Goal: Complete application form: Complete application form

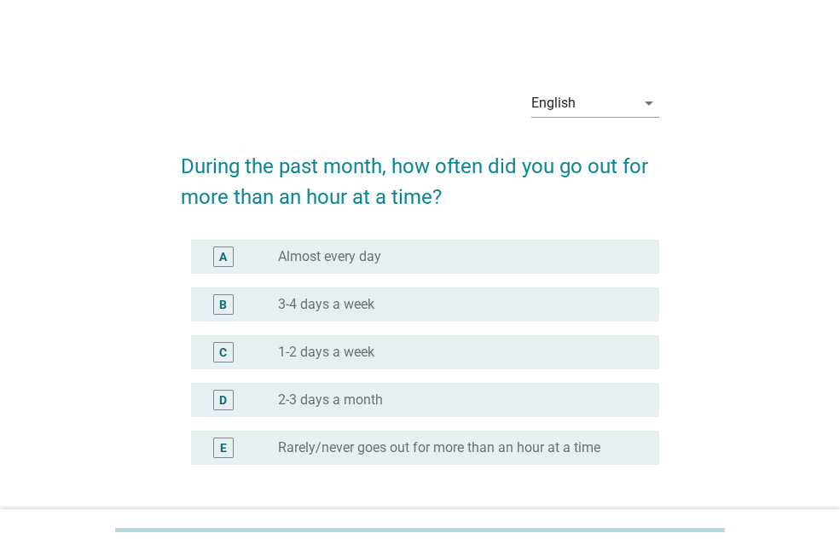
click at [327, 252] on label "Almost every day" at bounding box center [329, 256] width 103 height 17
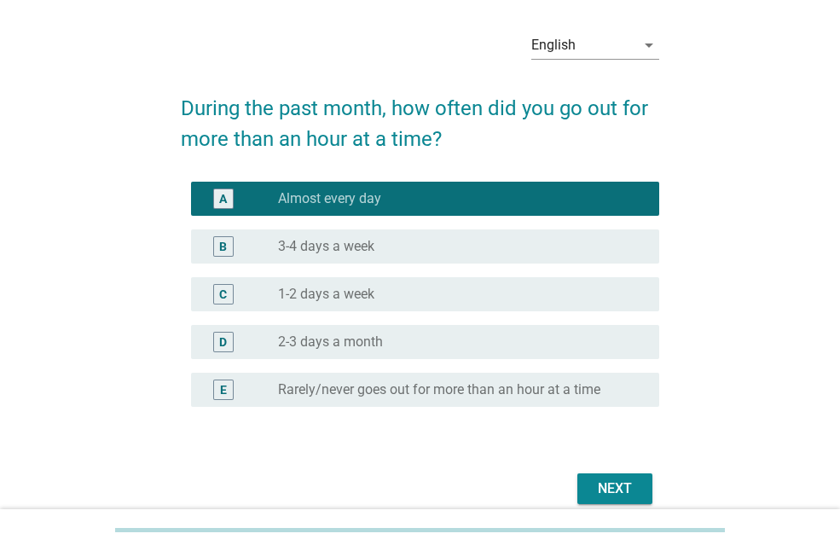
scroll to position [133, 0]
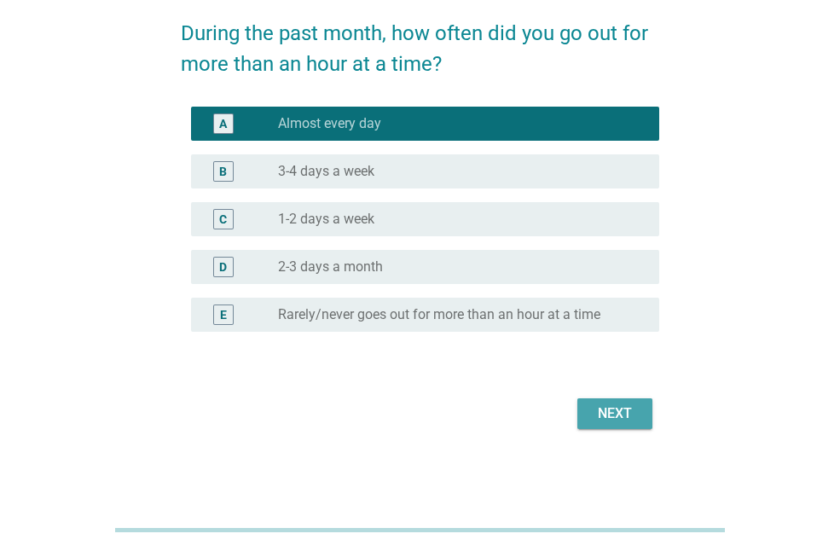
click at [616, 413] on div "Next" at bounding box center [615, 413] width 48 height 20
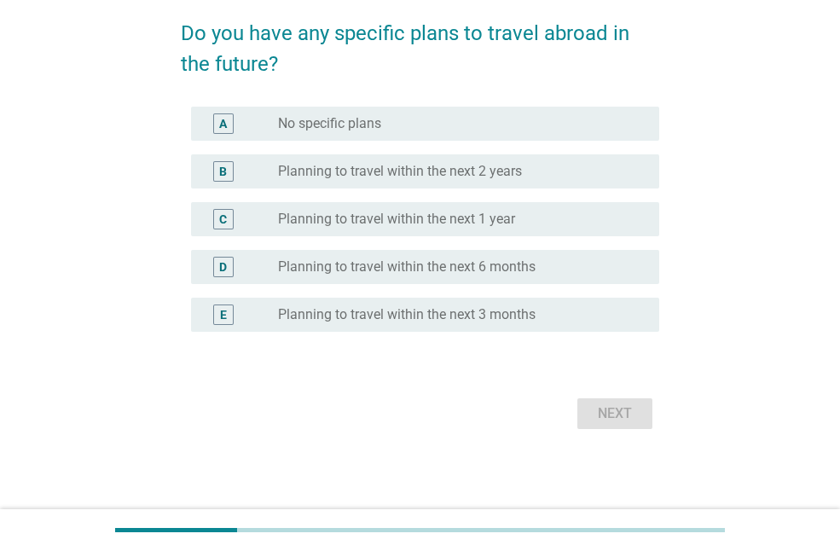
scroll to position [0, 0]
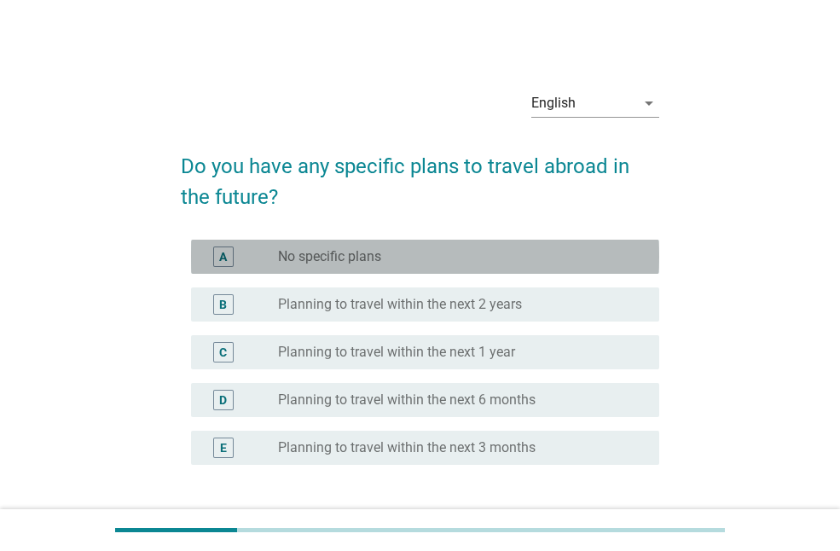
click at [338, 256] on label "No specific plans" at bounding box center [329, 256] width 103 height 17
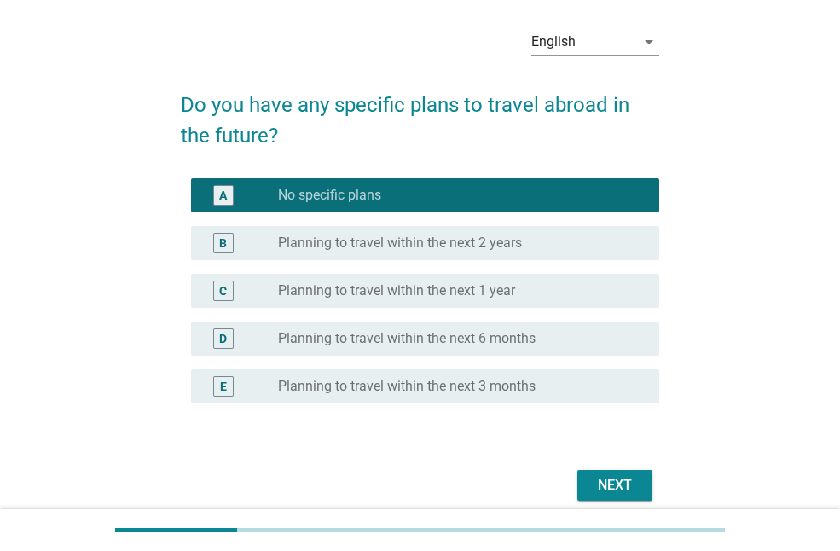
scroll to position [133, 0]
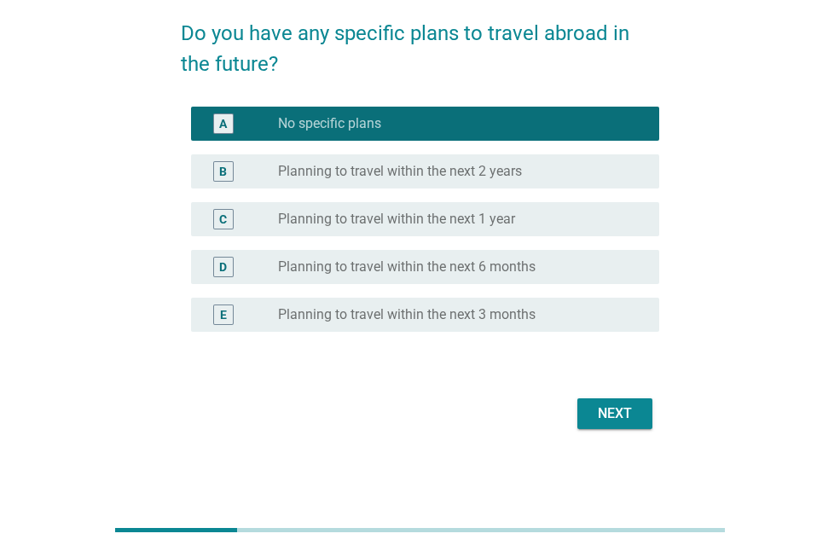
click at [617, 414] on div "Next" at bounding box center [615, 413] width 48 height 20
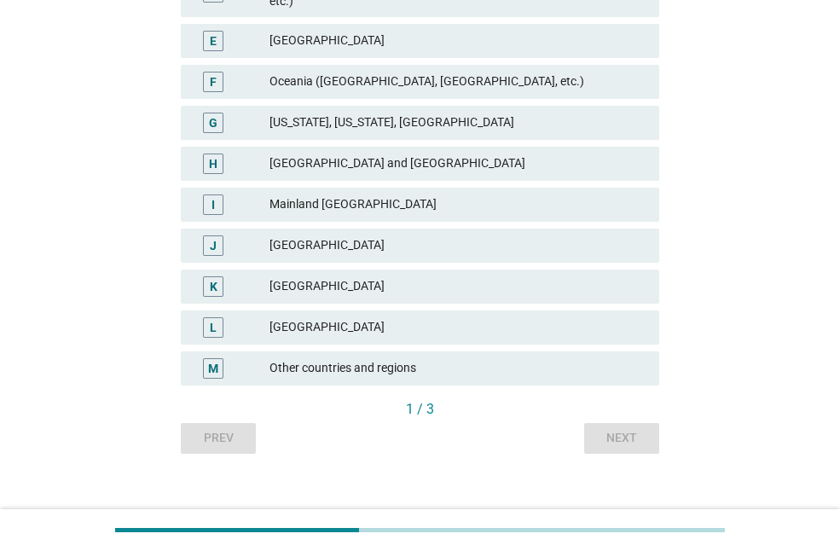
scroll to position [436, 0]
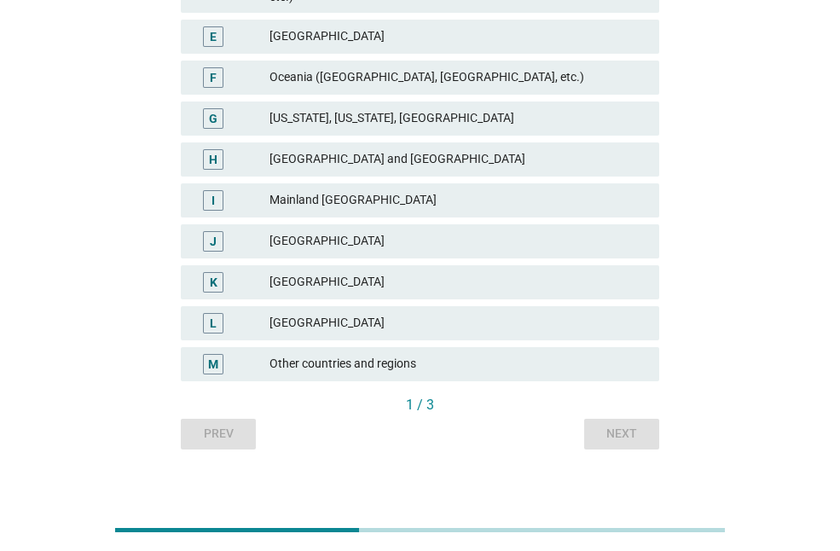
click at [218, 419] on div "Prev Next" at bounding box center [420, 434] width 478 height 31
click at [218, 424] on div "Prev Next" at bounding box center [420, 434] width 478 height 31
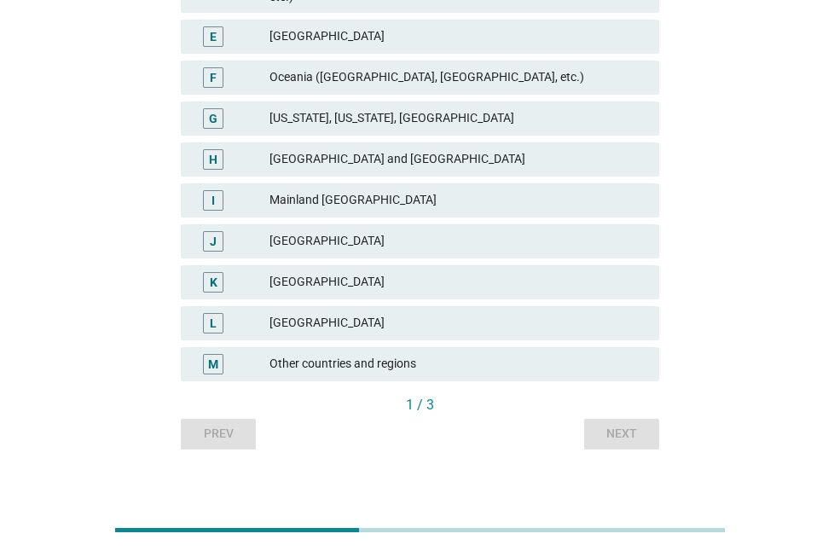
click at [218, 424] on div "Prev Next" at bounding box center [420, 434] width 478 height 31
click at [277, 273] on div "[GEOGRAPHIC_DATA]" at bounding box center [457, 282] width 376 height 20
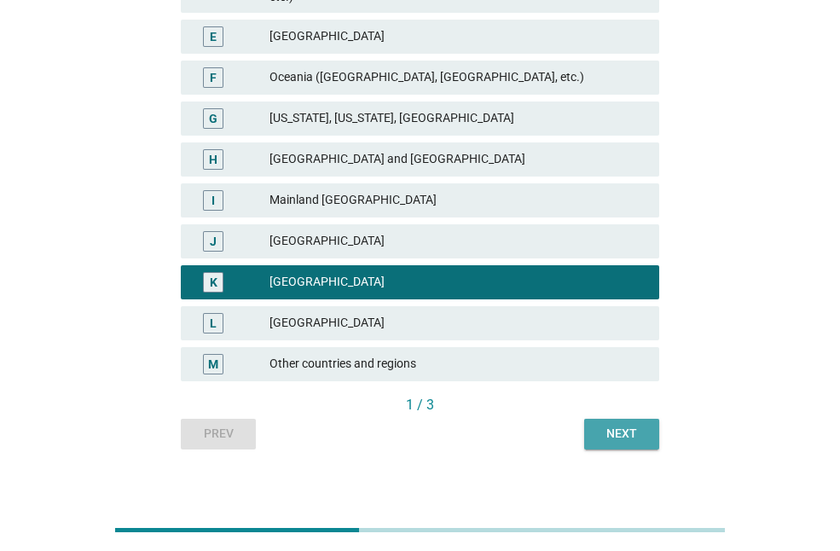
click at [623, 425] on div "Next" at bounding box center [622, 434] width 48 height 18
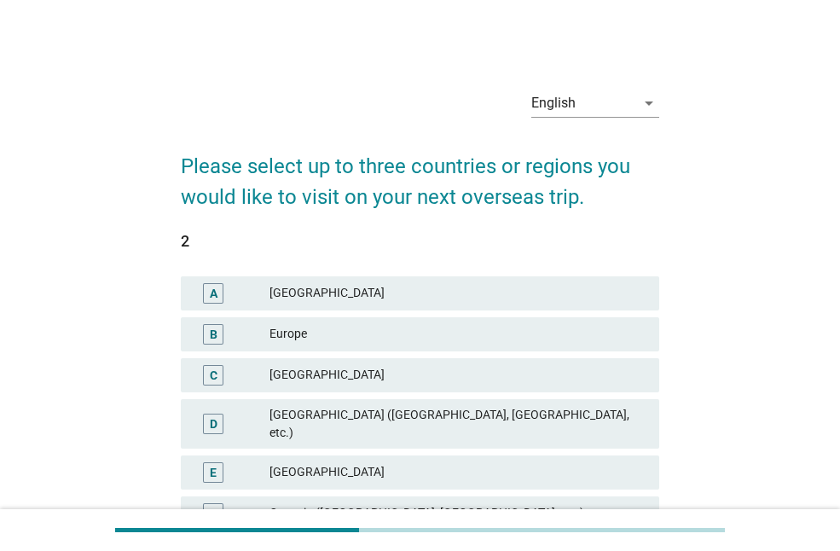
click at [332, 331] on div "Europe" at bounding box center [457, 334] width 376 height 20
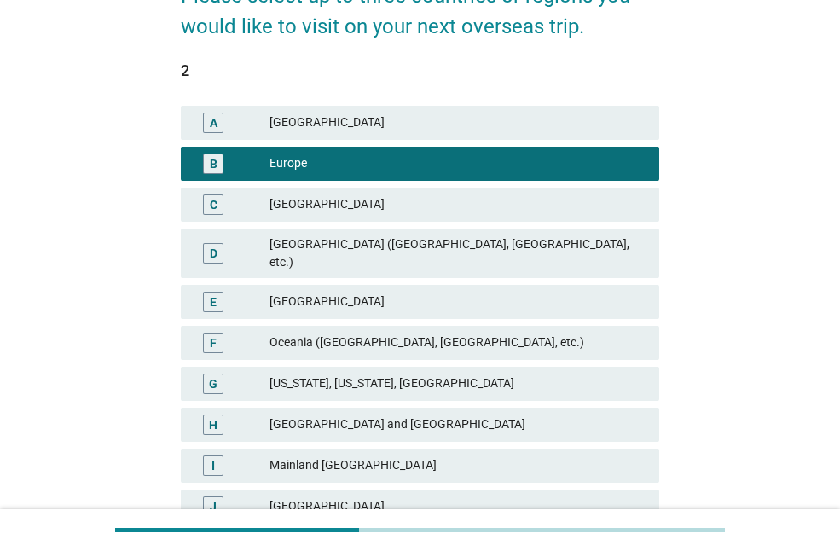
scroll to position [256, 0]
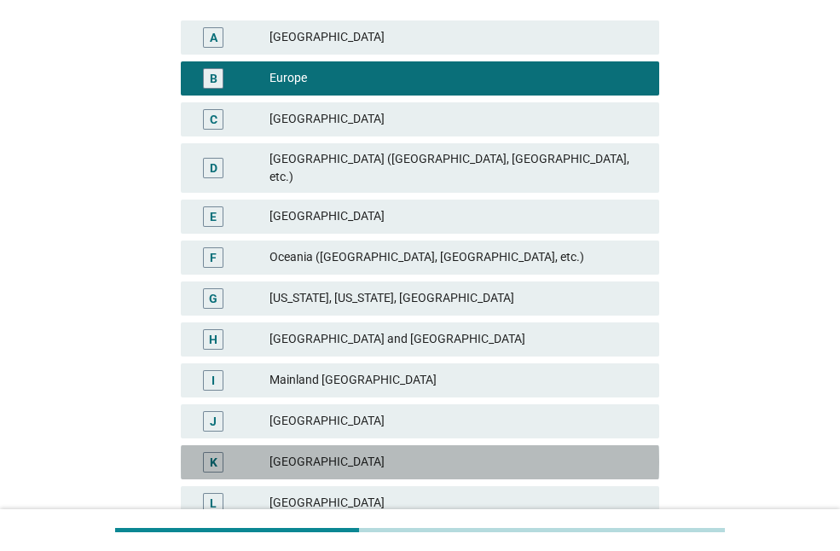
click at [421, 452] on div "[GEOGRAPHIC_DATA]" at bounding box center [457, 462] width 376 height 20
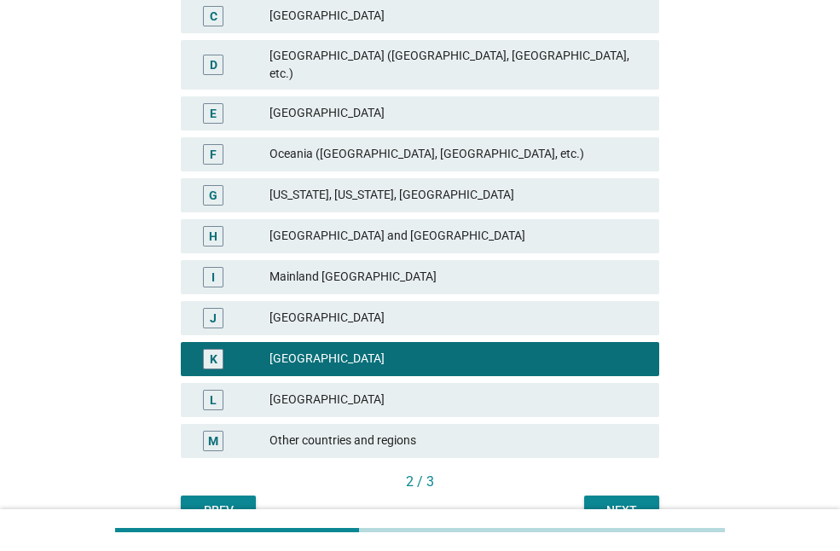
scroll to position [426, 0]
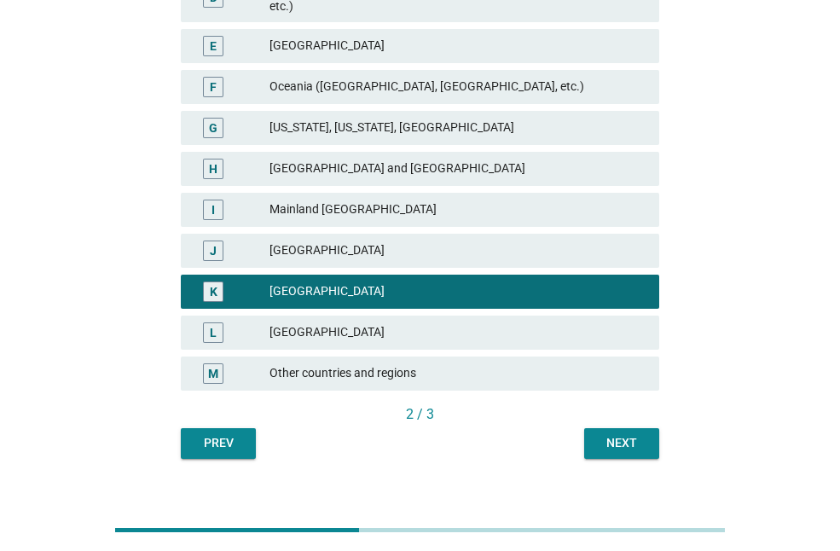
click at [373, 322] on div "[GEOGRAPHIC_DATA]" at bounding box center [457, 332] width 376 height 20
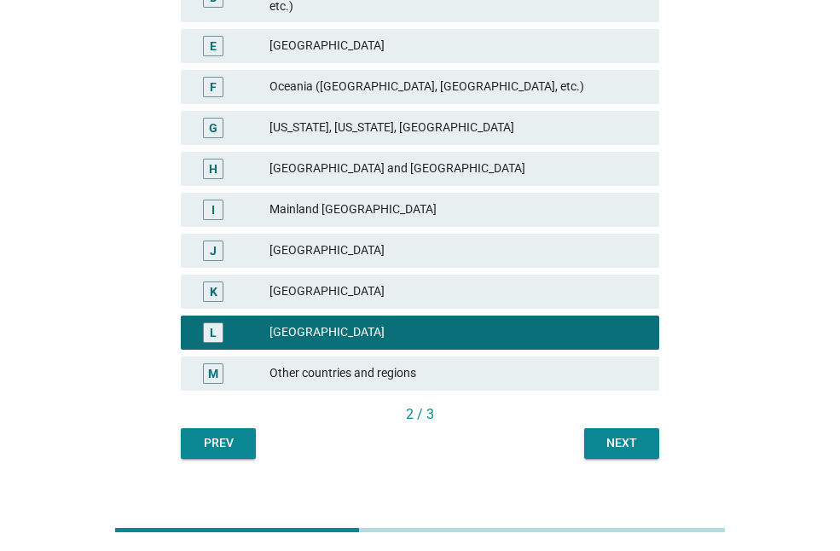
click at [369, 281] on div "[GEOGRAPHIC_DATA]" at bounding box center [457, 291] width 376 height 20
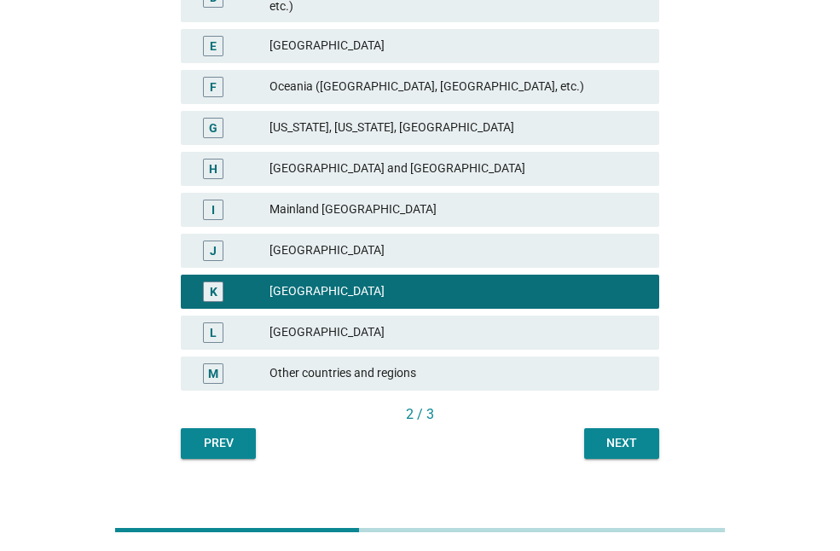
click at [623, 434] on div "Next" at bounding box center [622, 443] width 48 height 18
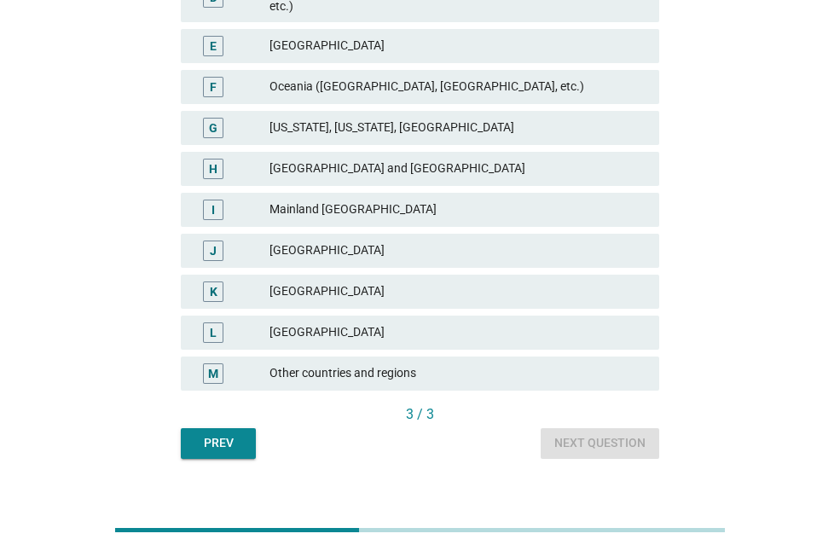
click at [312, 322] on div "[GEOGRAPHIC_DATA]" at bounding box center [457, 332] width 376 height 20
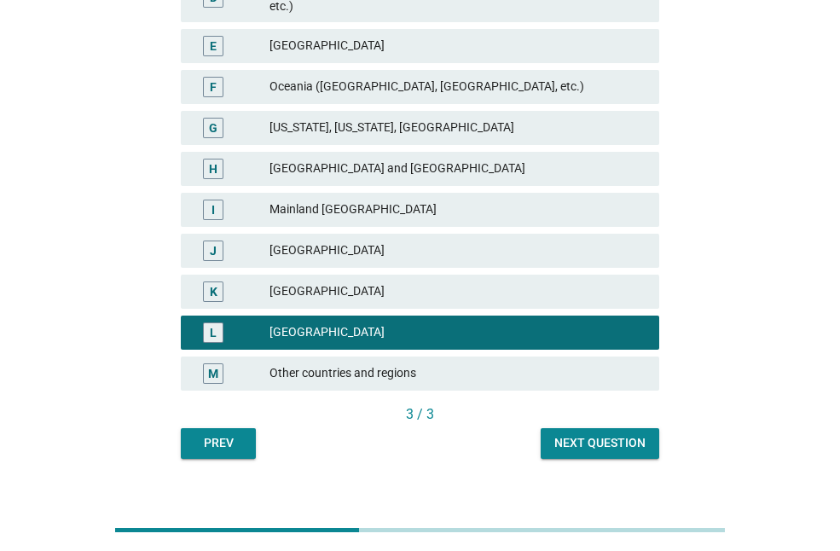
click at [613, 434] on div "Next question" at bounding box center [599, 443] width 91 height 18
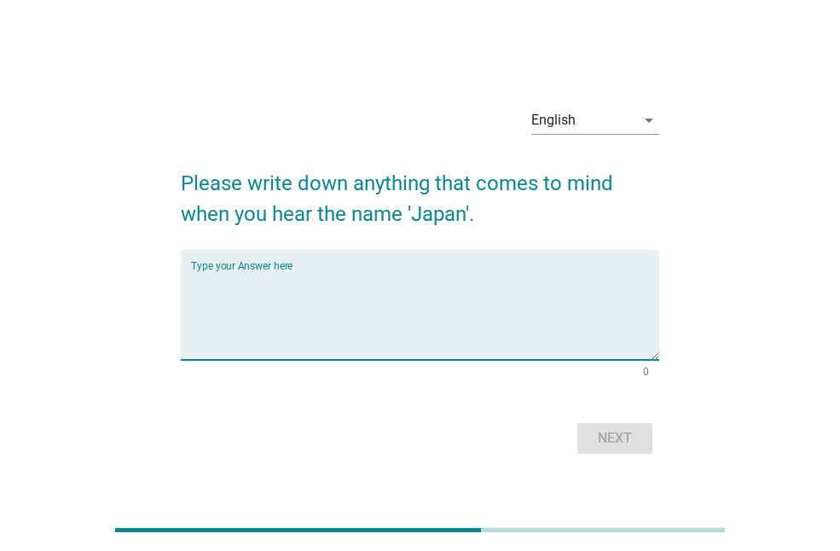
click at [426, 350] on textarea "Type your Answer here" at bounding box center [425, 315] width 468 height 90
paste textarea "Japan is a developed and clean country"
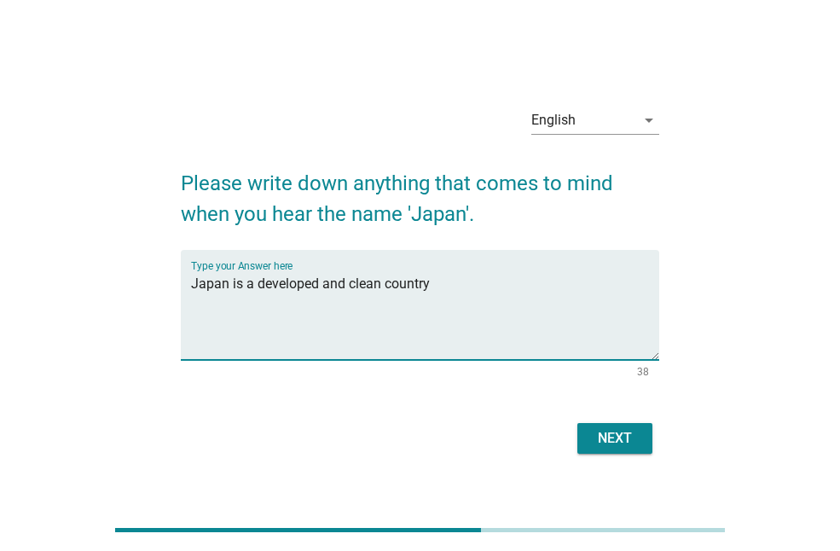
type textarea "Japan is a developed and clean country"
click at [632, 432] on div "Next" at bounding box center [615, 438] width 48 height 20
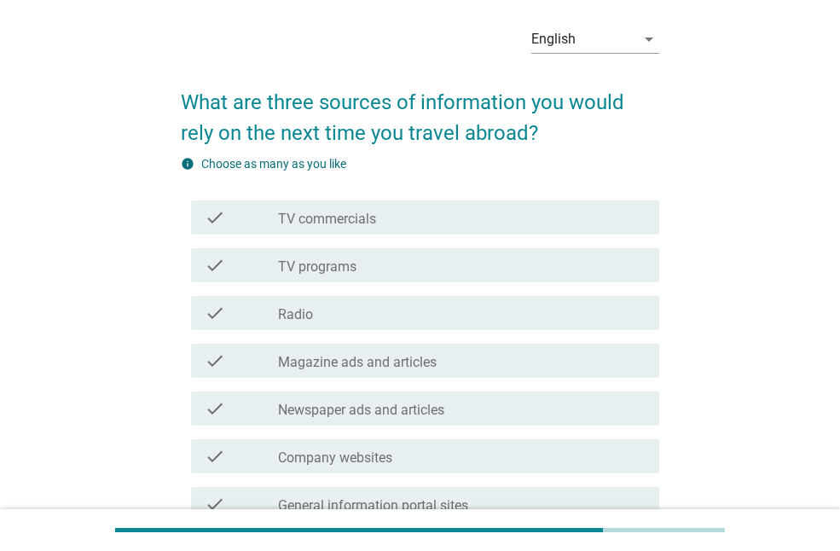
scroll to position [171, 0]
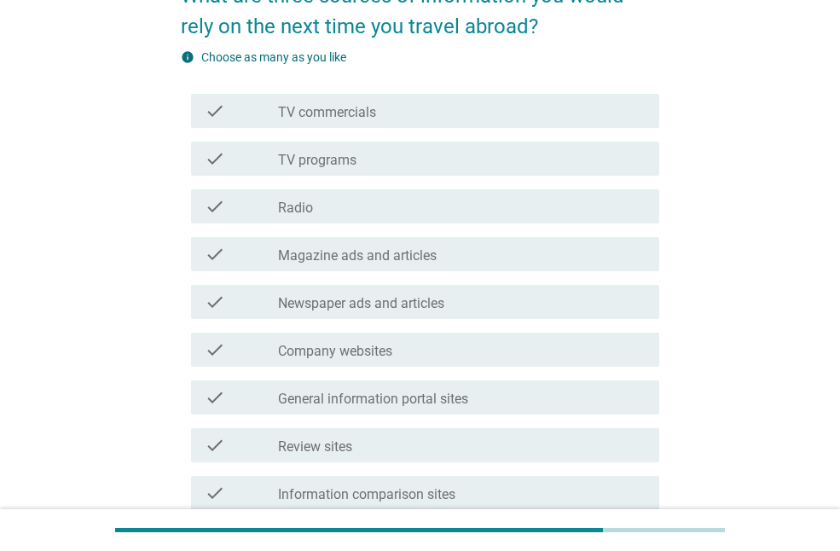
click at [310, 255] on label "Magazine ads and articles" at bounding box center [357, 255] width 159 height 17
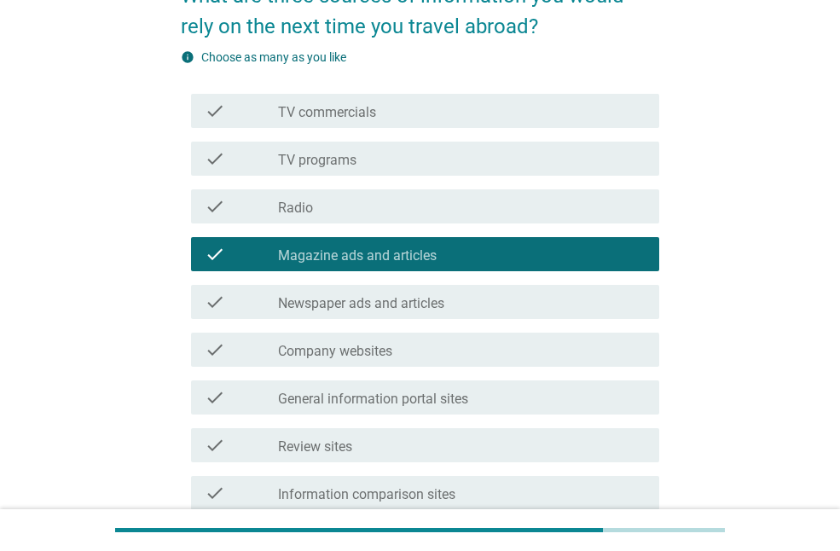
click at [333, 391] on label "General information portal sites" at bounding box center [373, 399] width 190 height 17
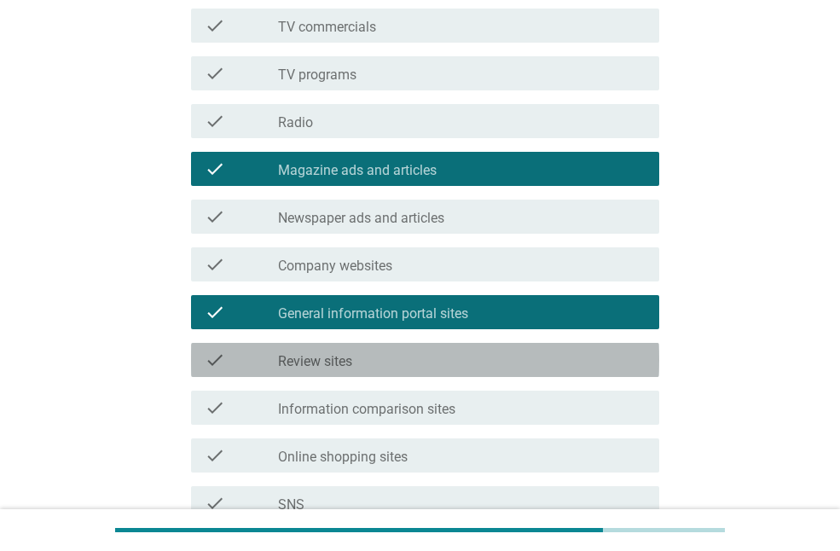
click at [340, 361] on label "Review sites" at bounding box center [315, 361] width 74 height 17
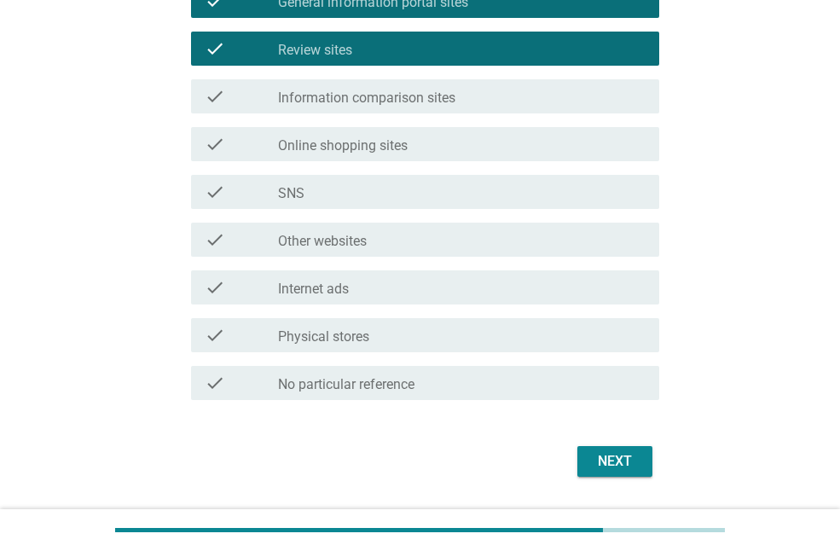
scroll to position [597, 0]
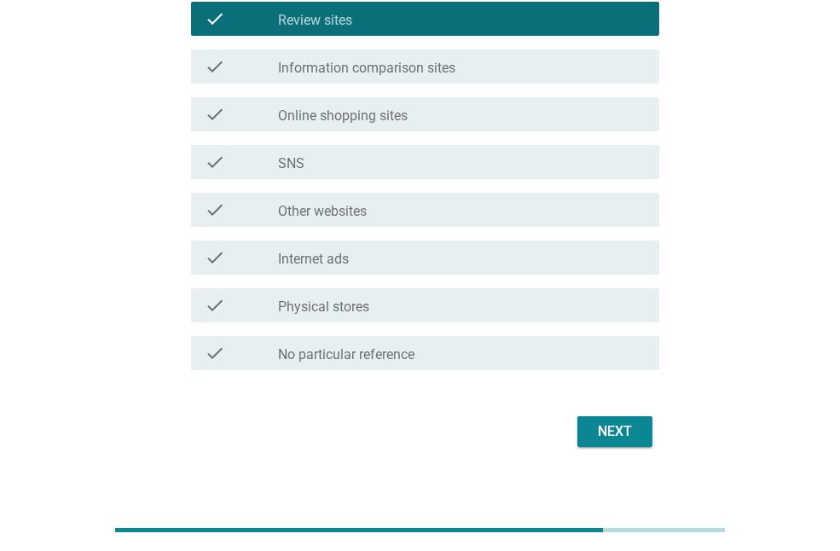
click at [608, 430] on div "Next" at bounding box center [615, 431] width 48 height 20
